Goal: Task Accomplishment & Management: Manage account settings

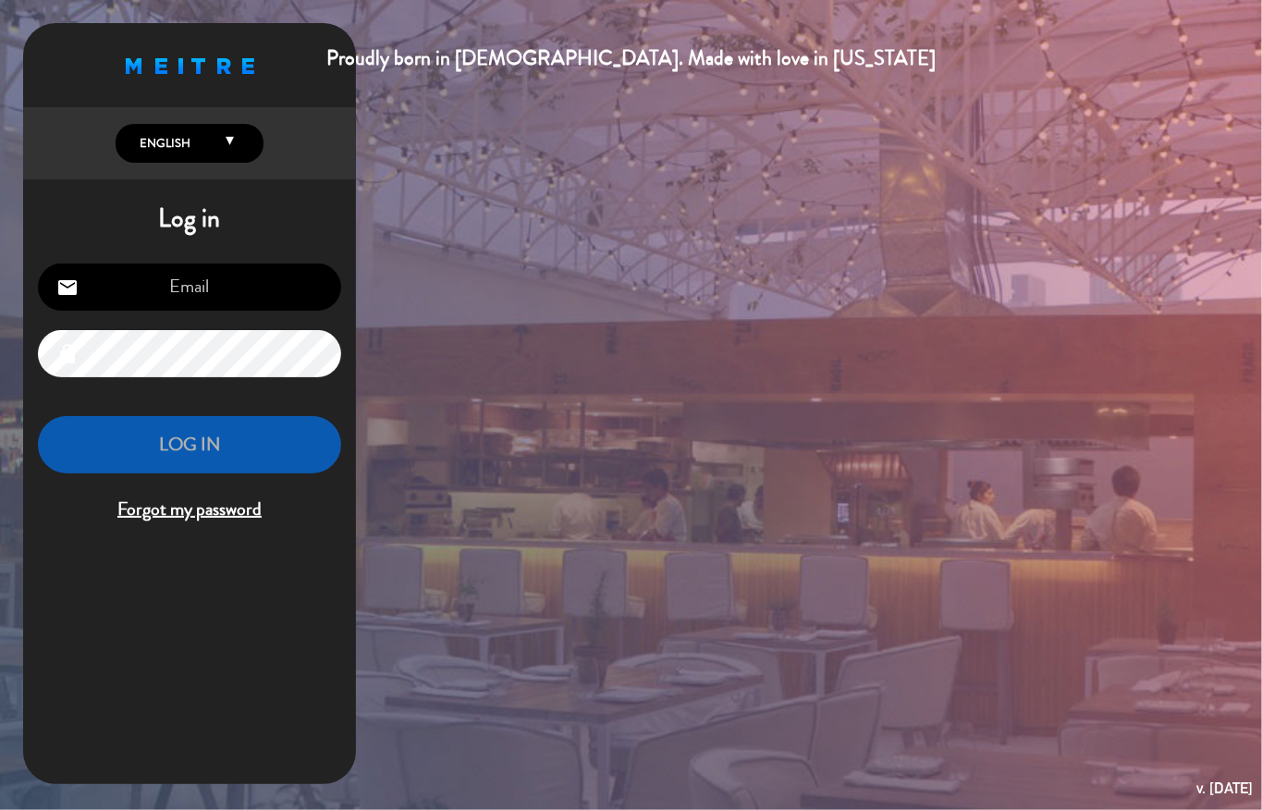
type input "[EMAIL_ADDRESS][DOMAIN_NAME]"
click at [148, 422] on button "LOG IN" at bounding box center [189, 445] width 303 height 58
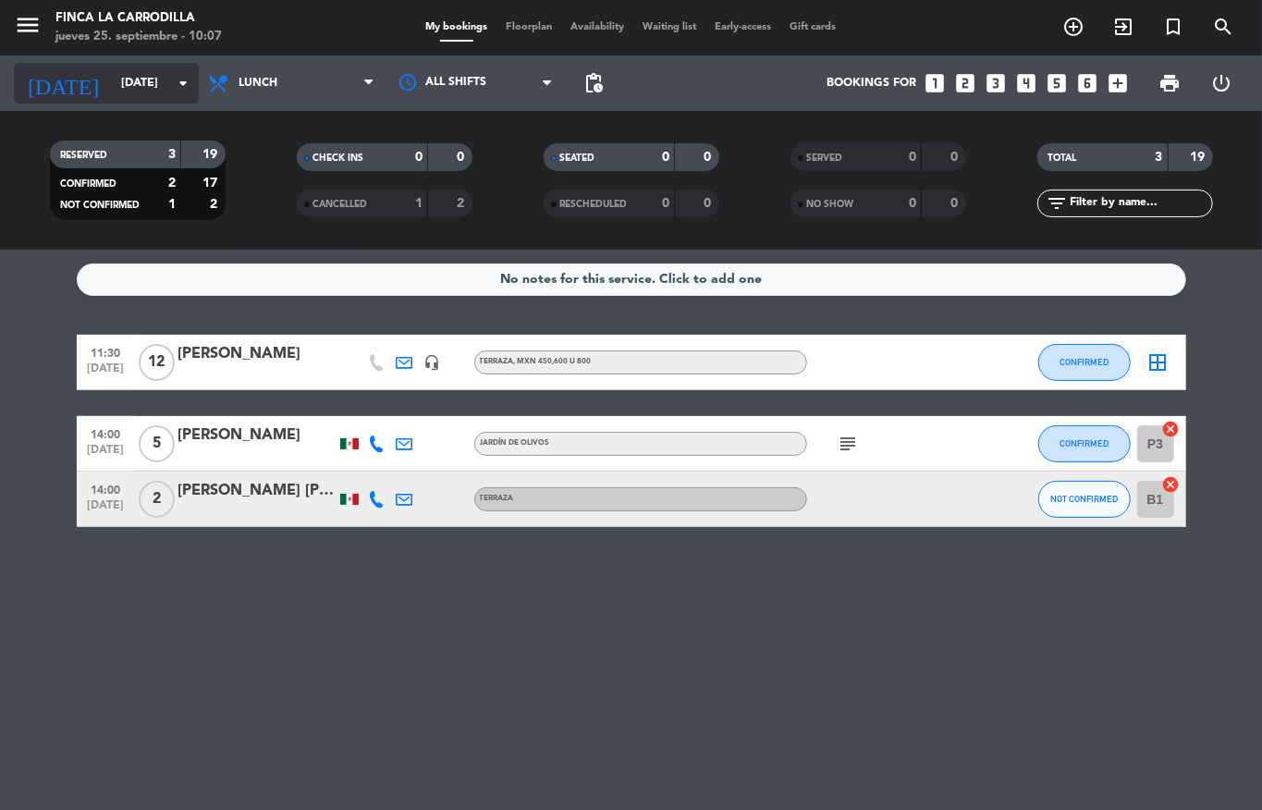
click at [116, 83] on input "[DATE]" at bounding box center [190, 82] width 156 height 31
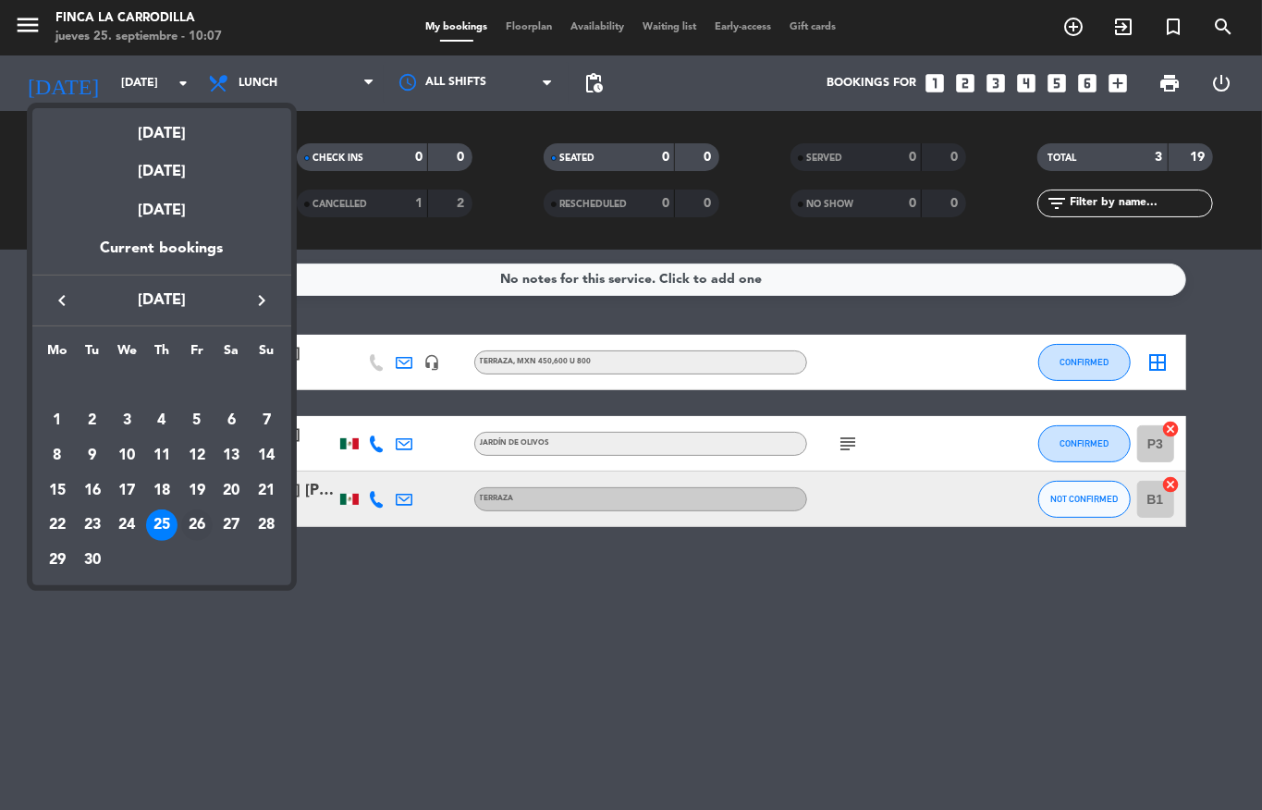
click at [189, 516] on div "26" at bounding box center [196, 524] width 31 height 31
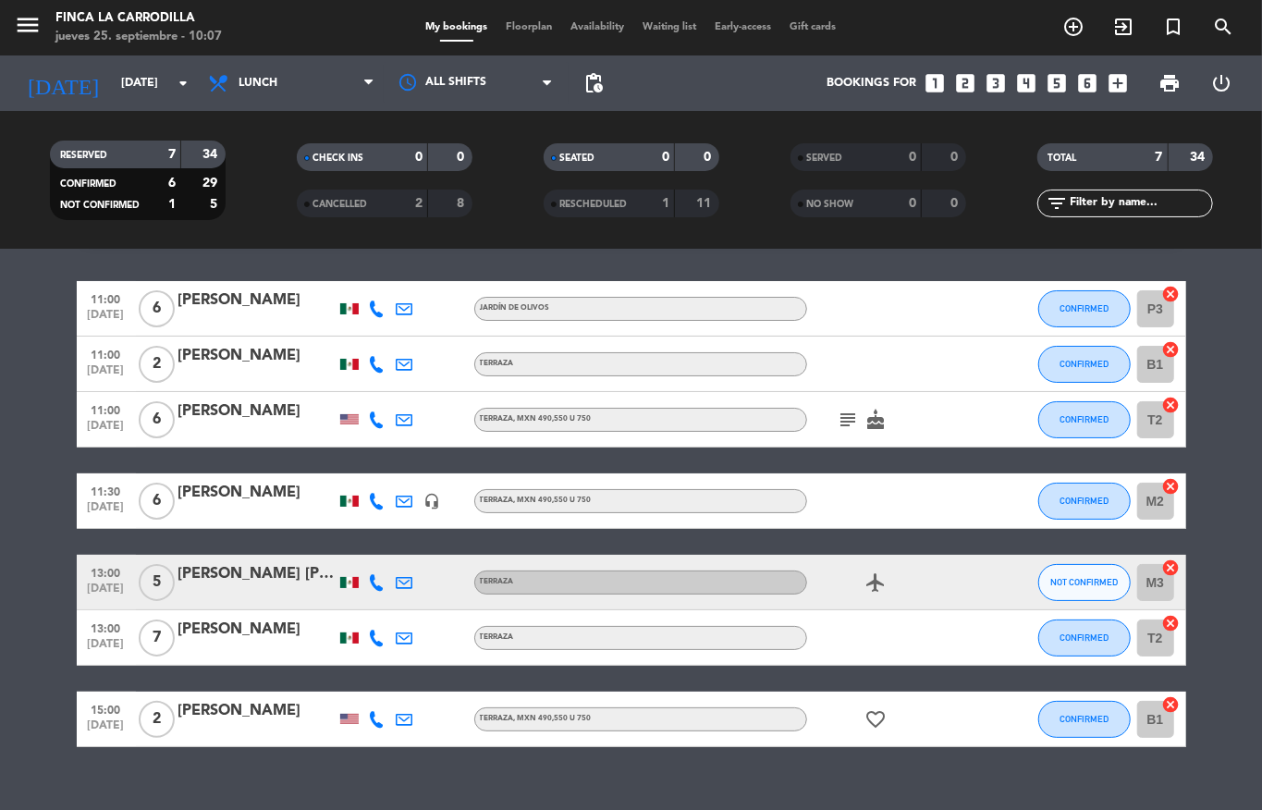
scroll to position [83, 0]
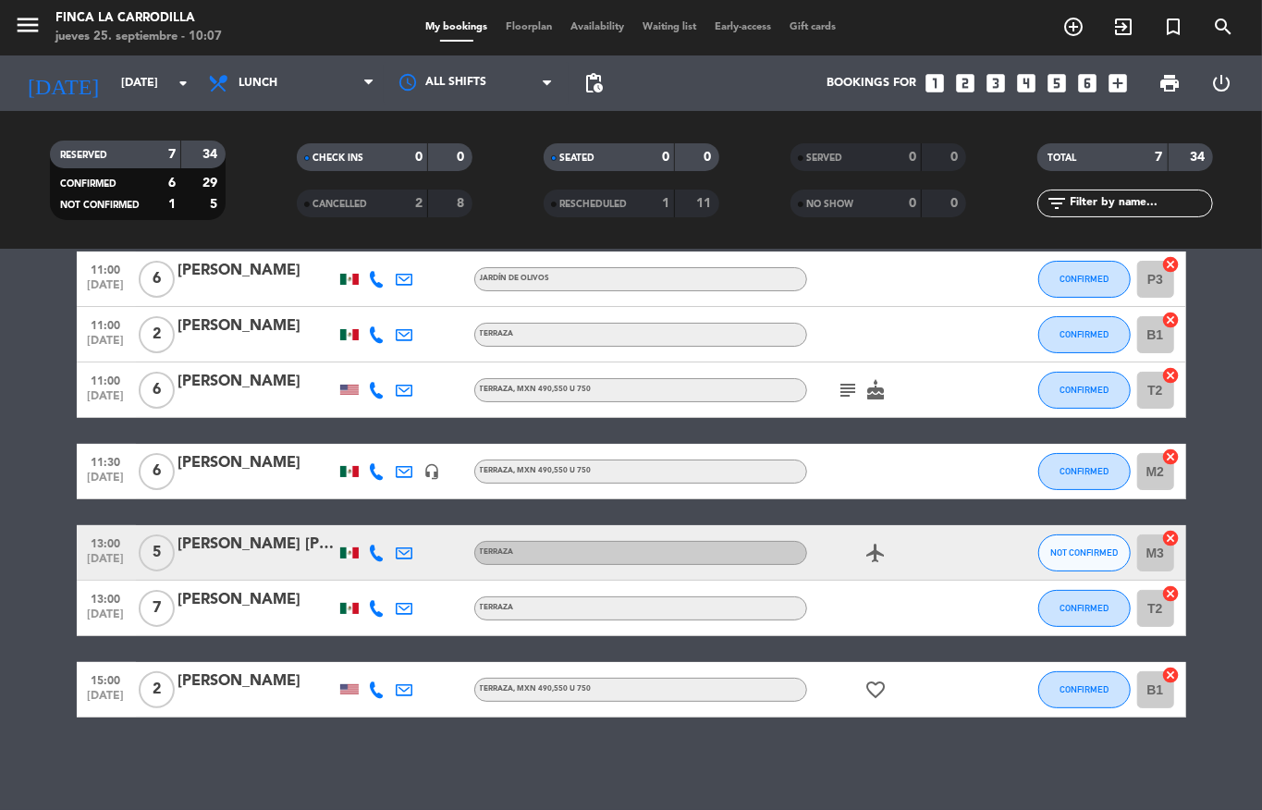
click at [837, 384] on icon "subject" at bounding box center [848, 390] width 22 height 22
click at [122, 72] on input "[DATE]" at bounding box center [190, 82] width 156 height 31
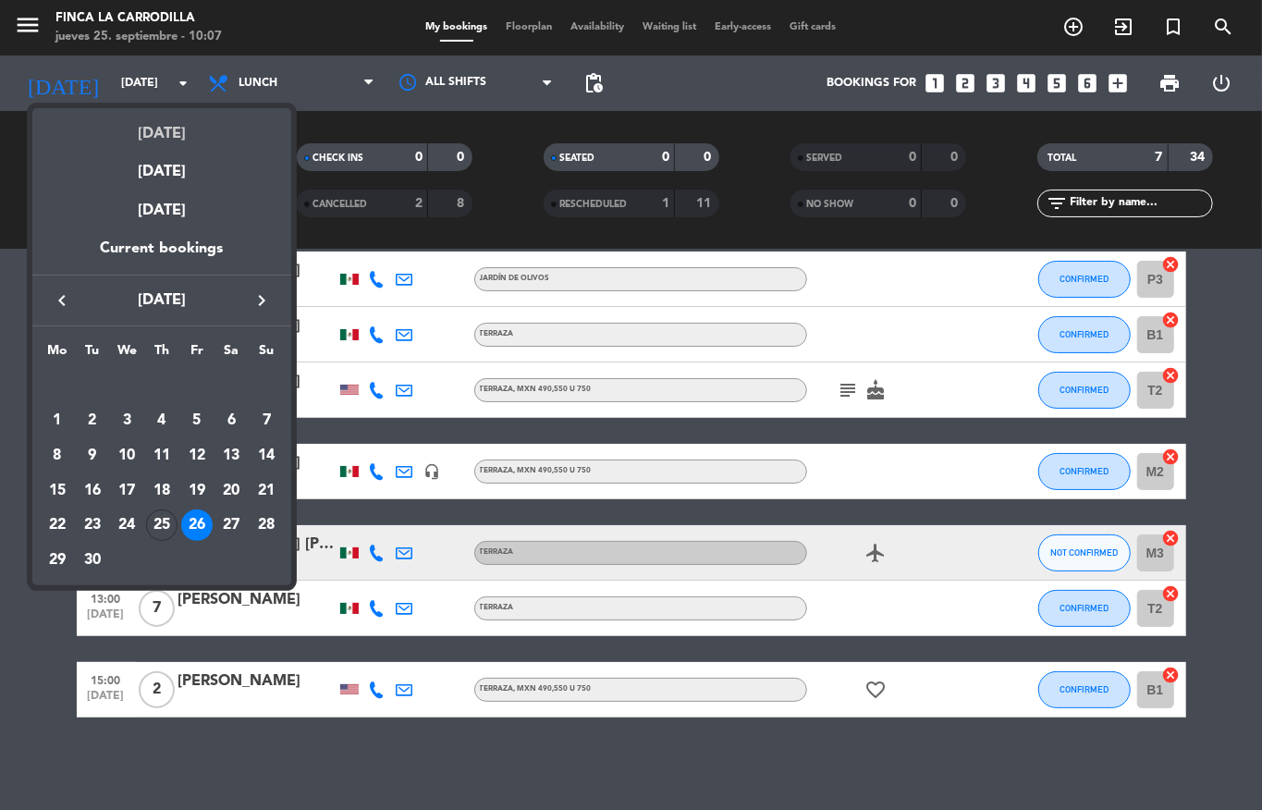
click at [156, 128] on div "[DATE]" at bounding box center [161, 127] width 259 height 38
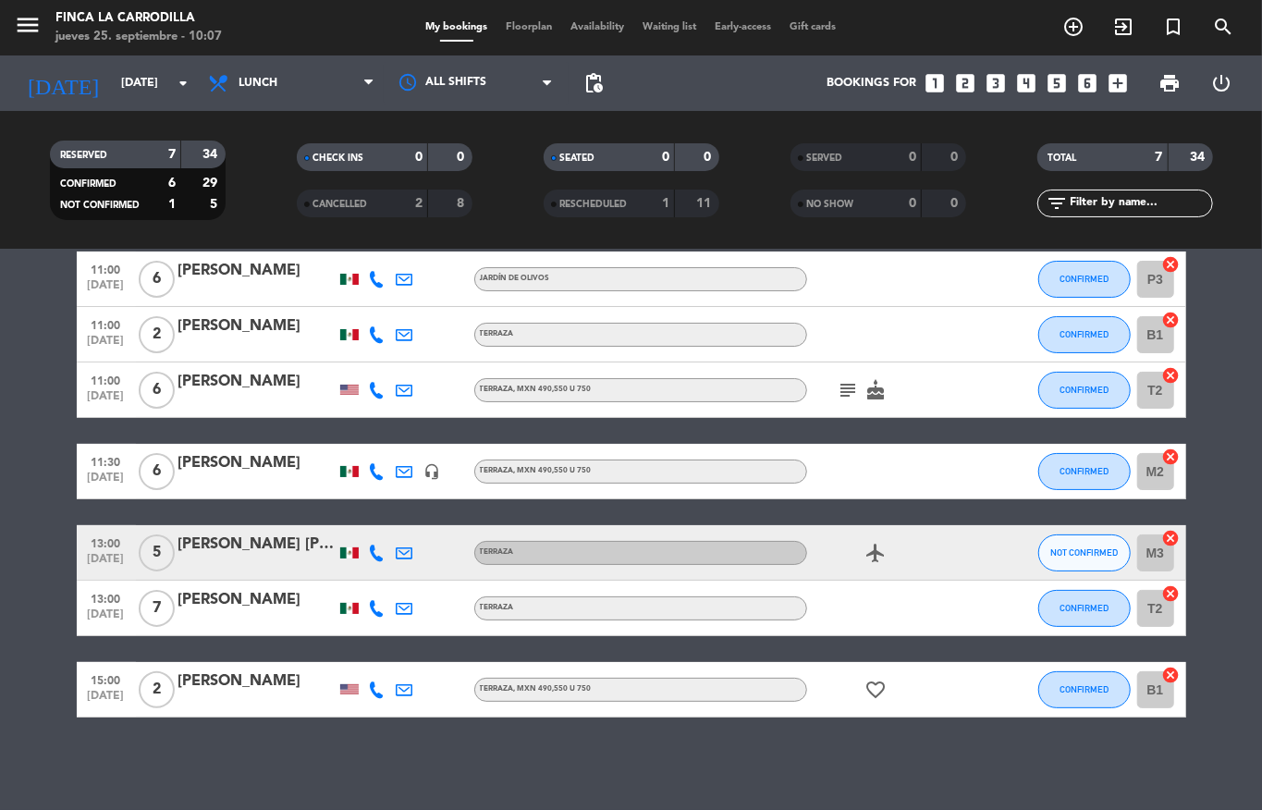
type input "[DATE]"
